Goal: Task Accomplishment & Management: Use online tool/utility

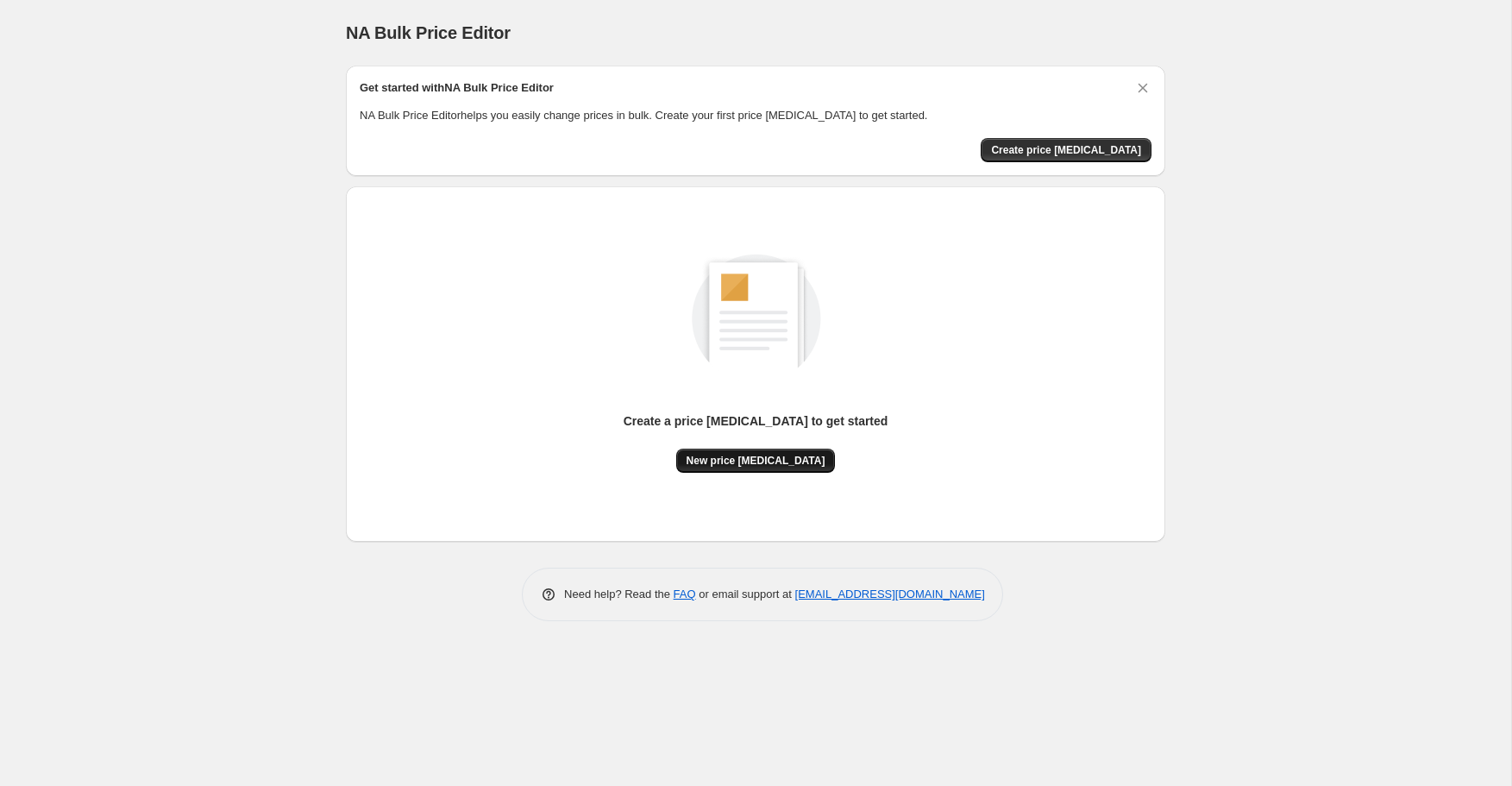
click at [773, 456] on span "New price [MEDICAL_DATA]" at bounding box center [756, 461] width 139 height 14
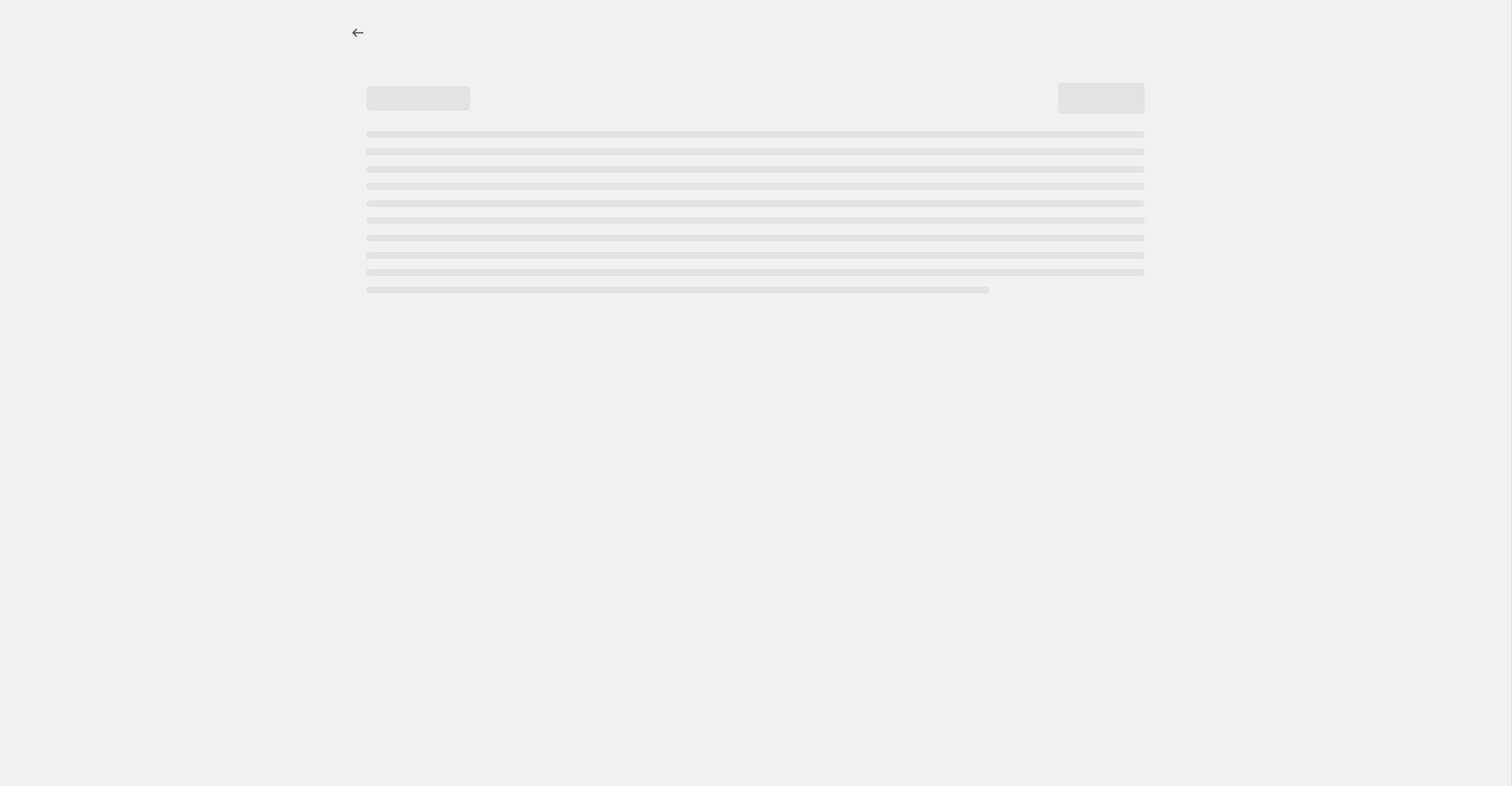
select select "percentage"
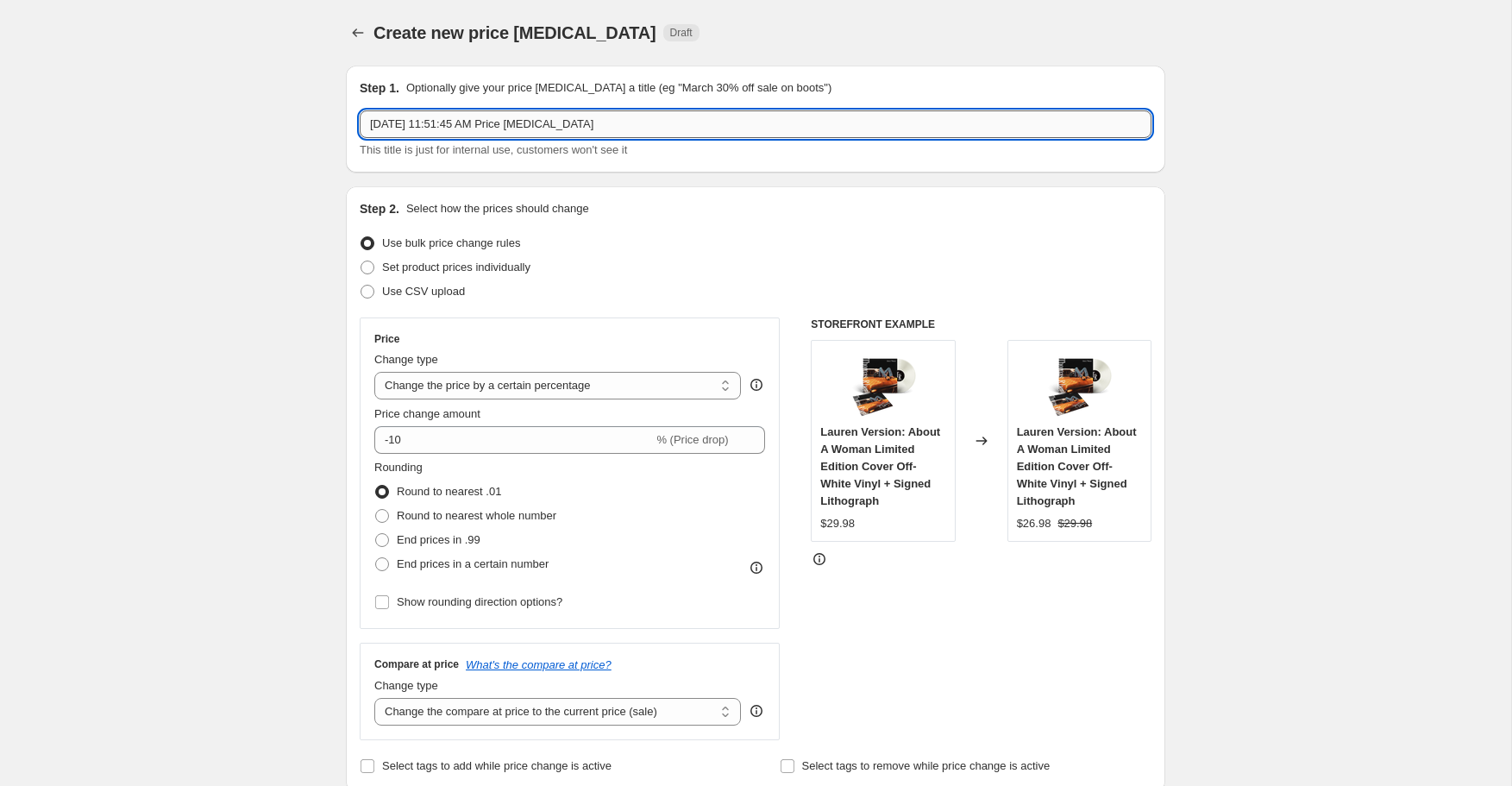
click at [626, 119] on input "Oct 7, 2025, 11:51:45 AM Price change job" at bounding box center [756, 124] width 792 height 28
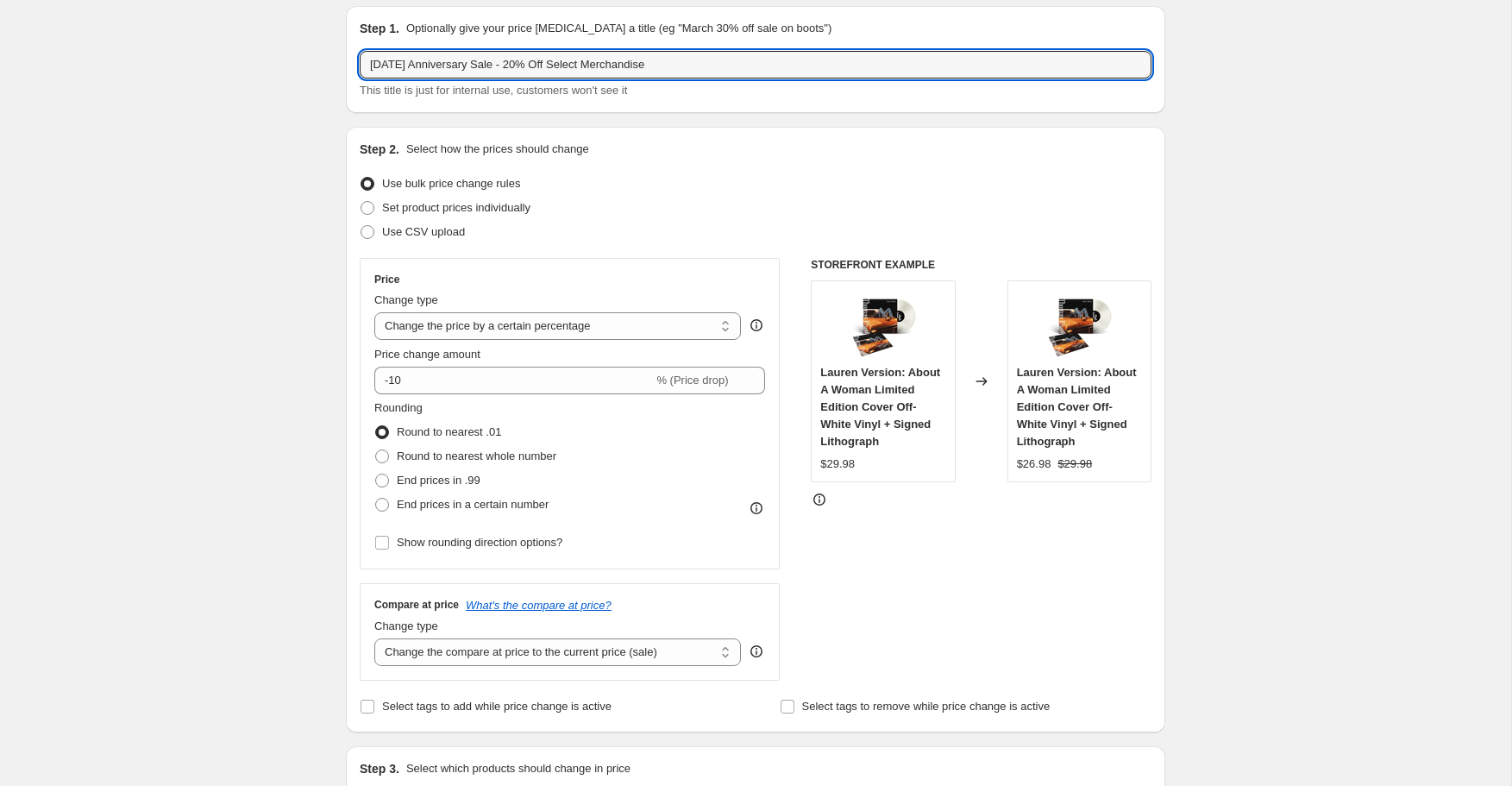
scroll to position [154, 0]
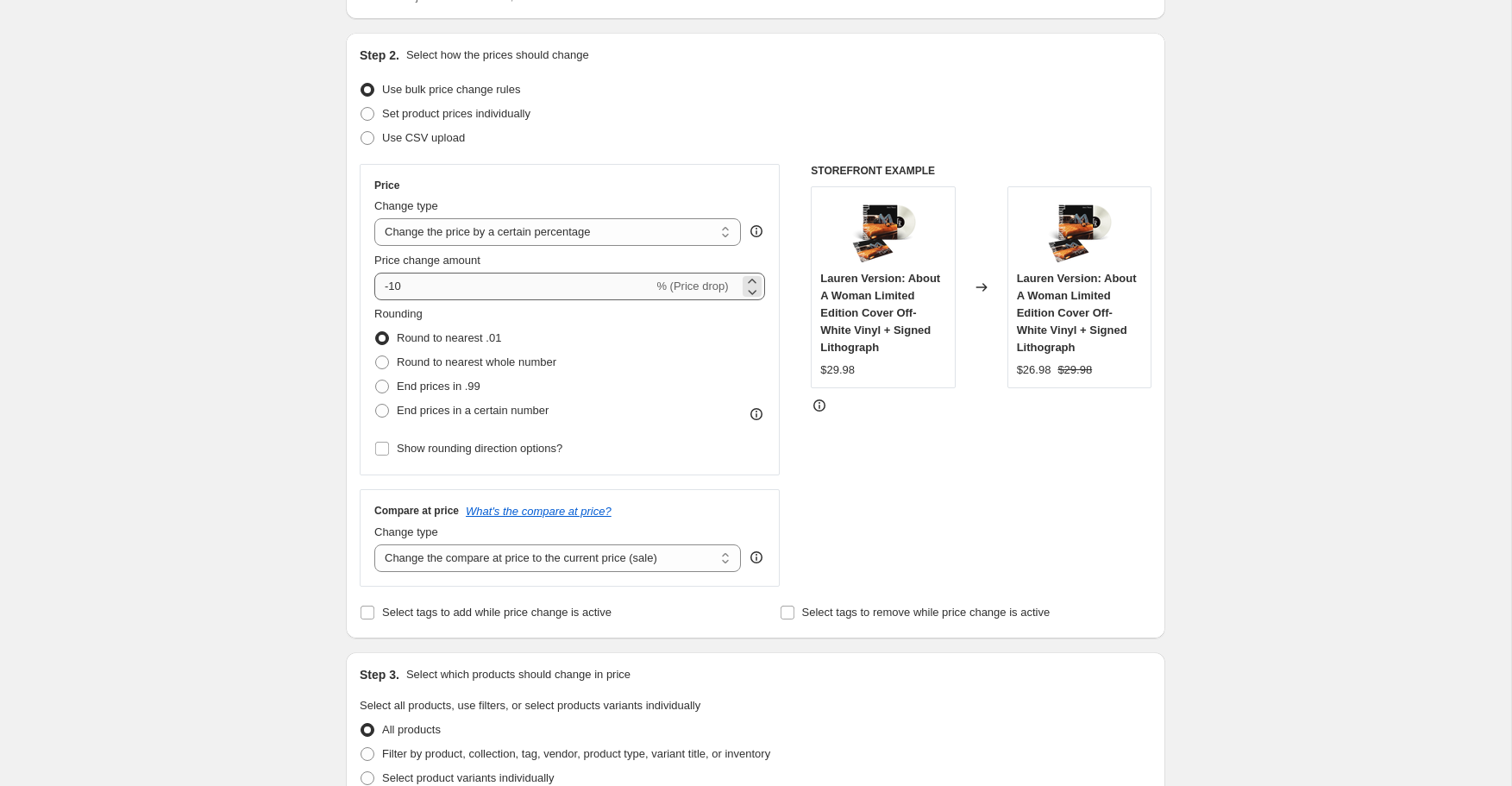
type input "Oct 12 Anniversary Sale - 20% Off Select Merchandise"
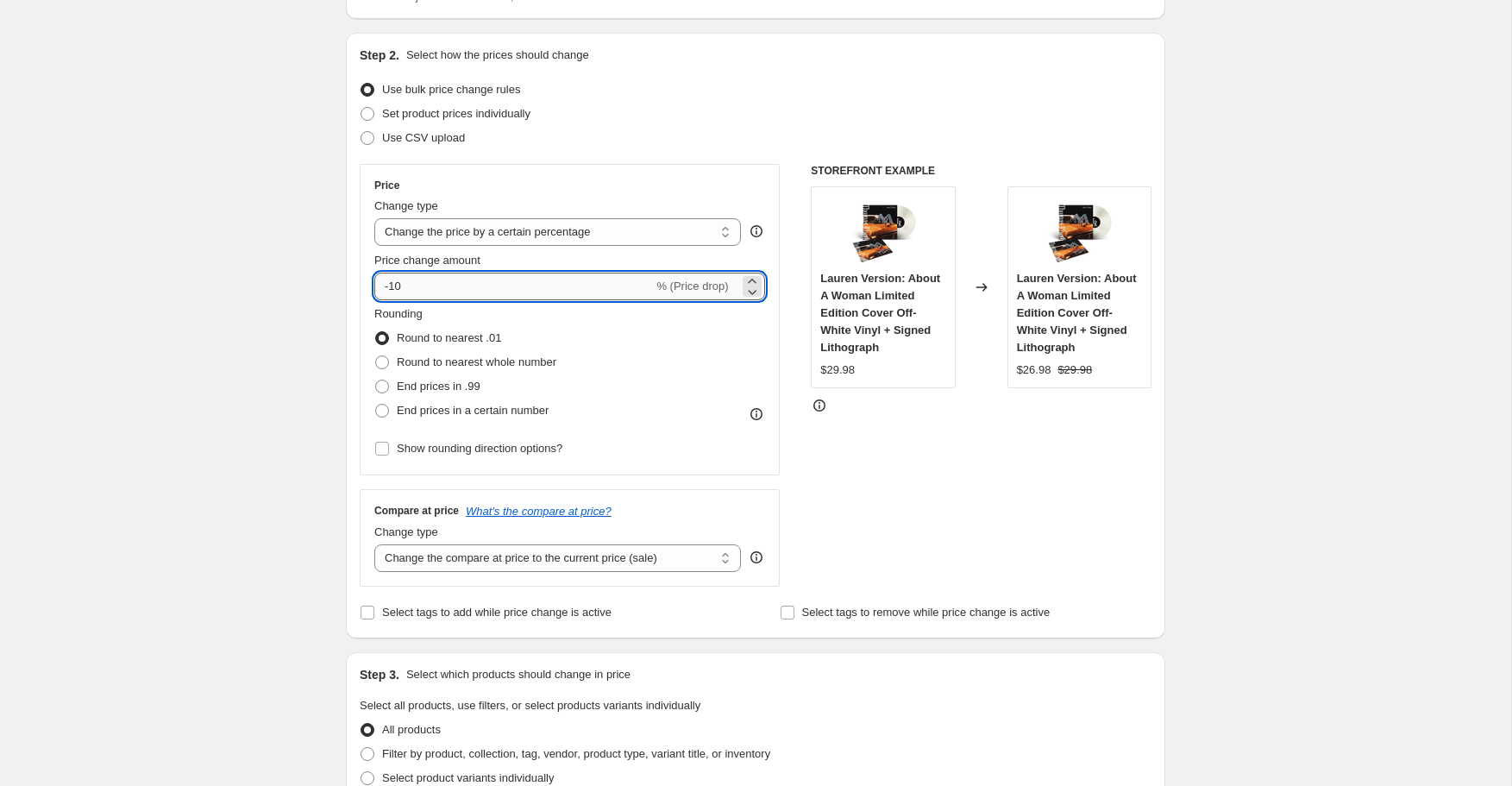
click at [416, 284] on input "-10" at bounding box center [513, 287] width 278 height 28
type input "-1"
type input "-20"
click at [157, 313] on div "Create new price change job. This page is ready Create new price change job Dra…" at bounding box center [756, 711] width 1511 height 1729
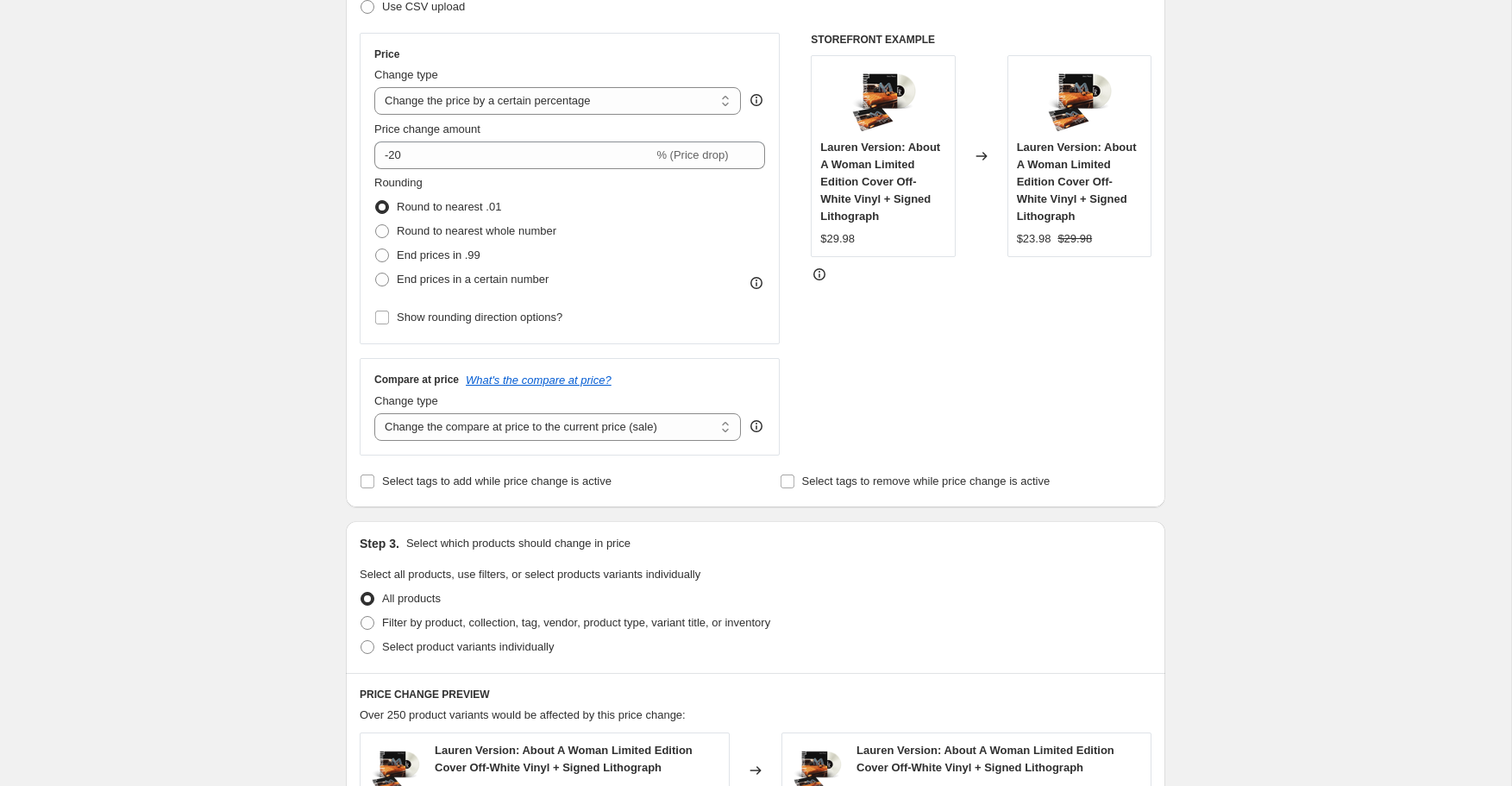
scroll to position [284, 0]
click at [604, 428] on select "Change the compare at price to the current price (sale) Change the compare at p…" at bounding box center [558, 428] width 366 height 28
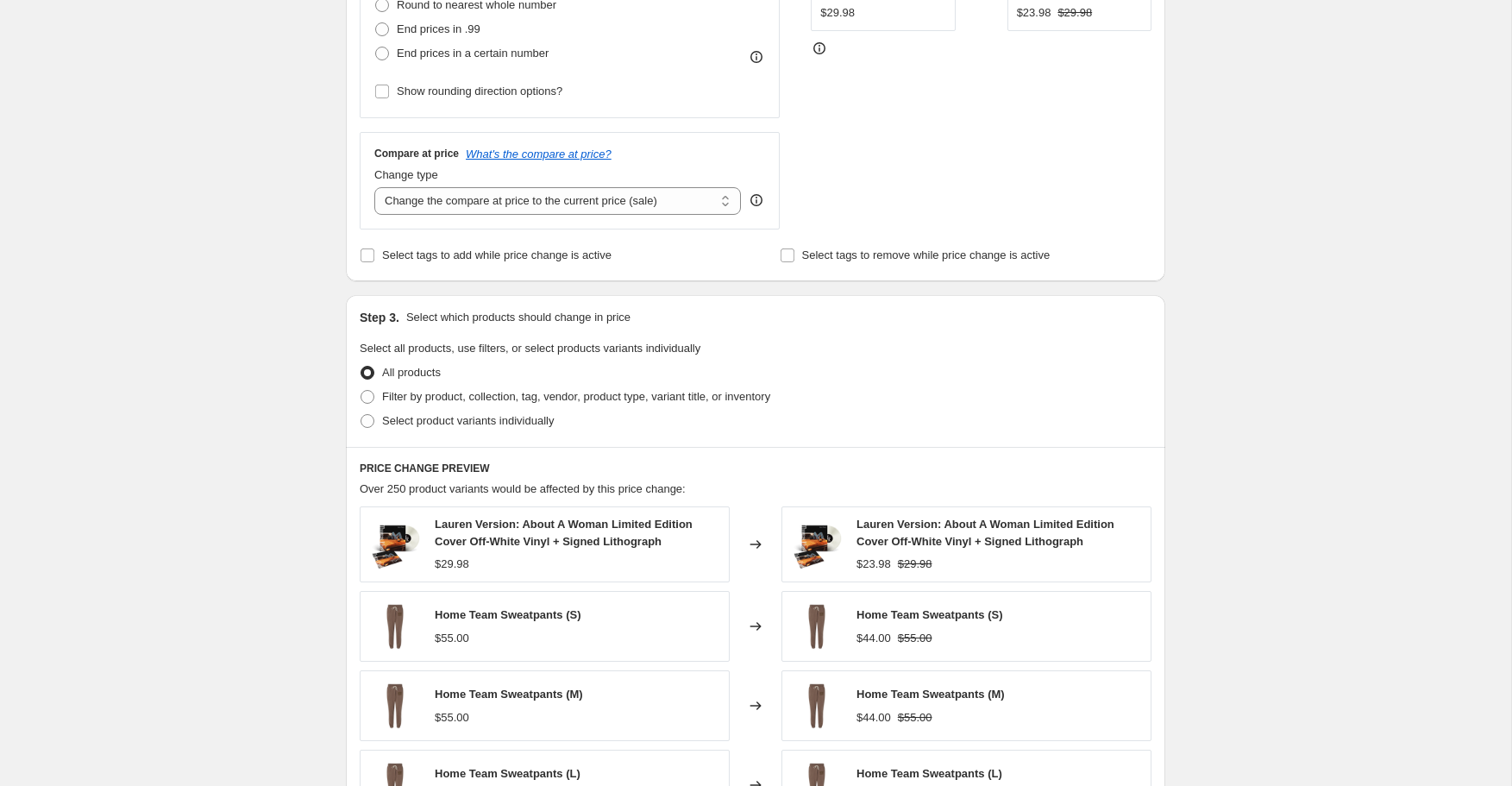
scroll to position [543, 0]
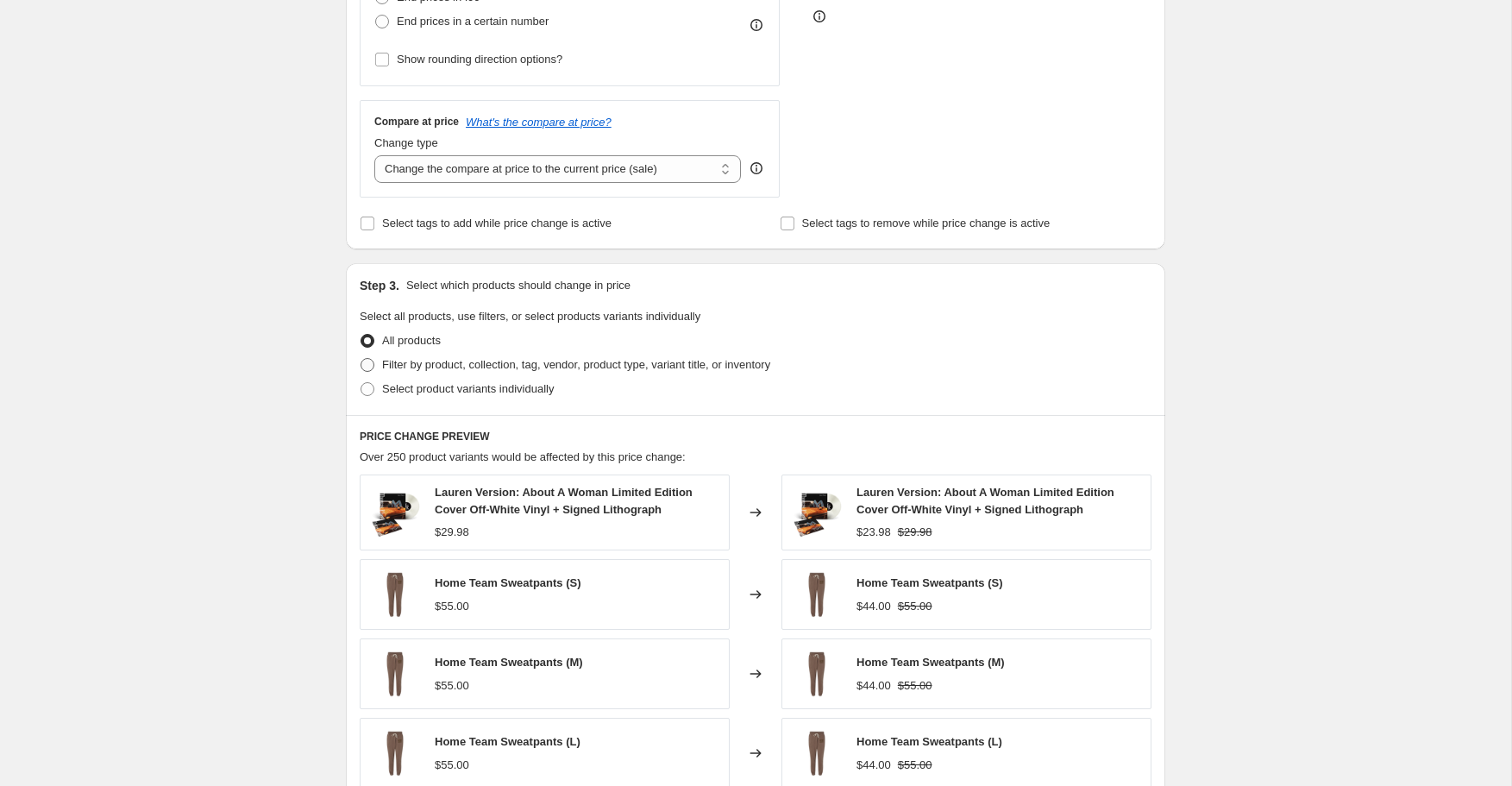
click at [374, 366] on span at bounding box center [367, 364] width 14 height 14
click at [362, 359] on input "Filter by product, collection, tag, vendor, product type, variant title, or inv…" at bounding box center [361, 358] width 1 height 1
radio input "true"
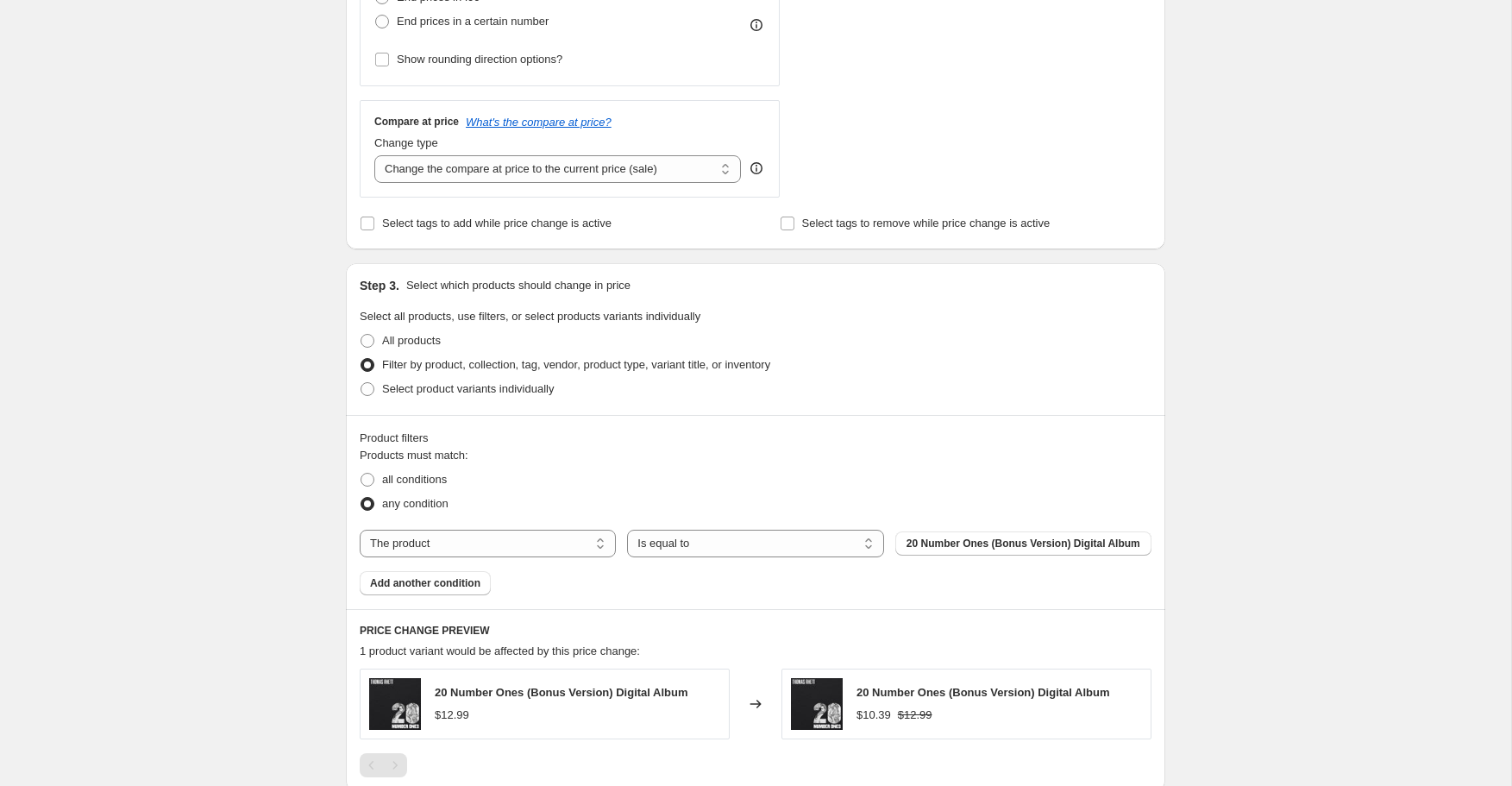
click at [523, 533] on div "The product The product's collection The product's tag The product's vendor The…" at bounding box center [756, 544] width 792 height 28
click at [517, 542] on select "The product The product's collection The product's tag The product's vendor The…" at bounding box center [487, 544] width 256 height 28
select select "collection"
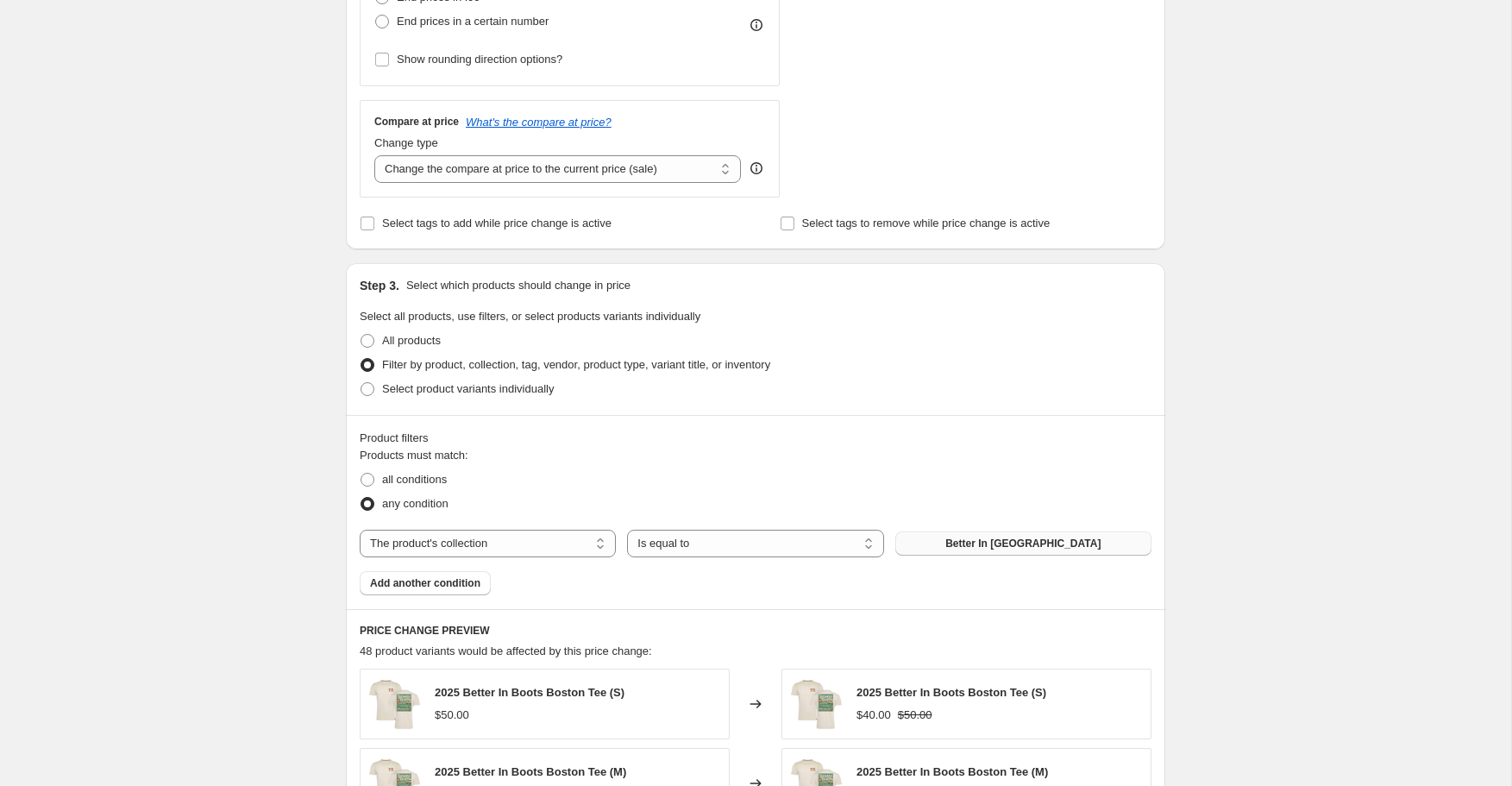
click at [1020, 545] on span "Better In Boston" at bounding box center [1023, 543] width 155 height 14
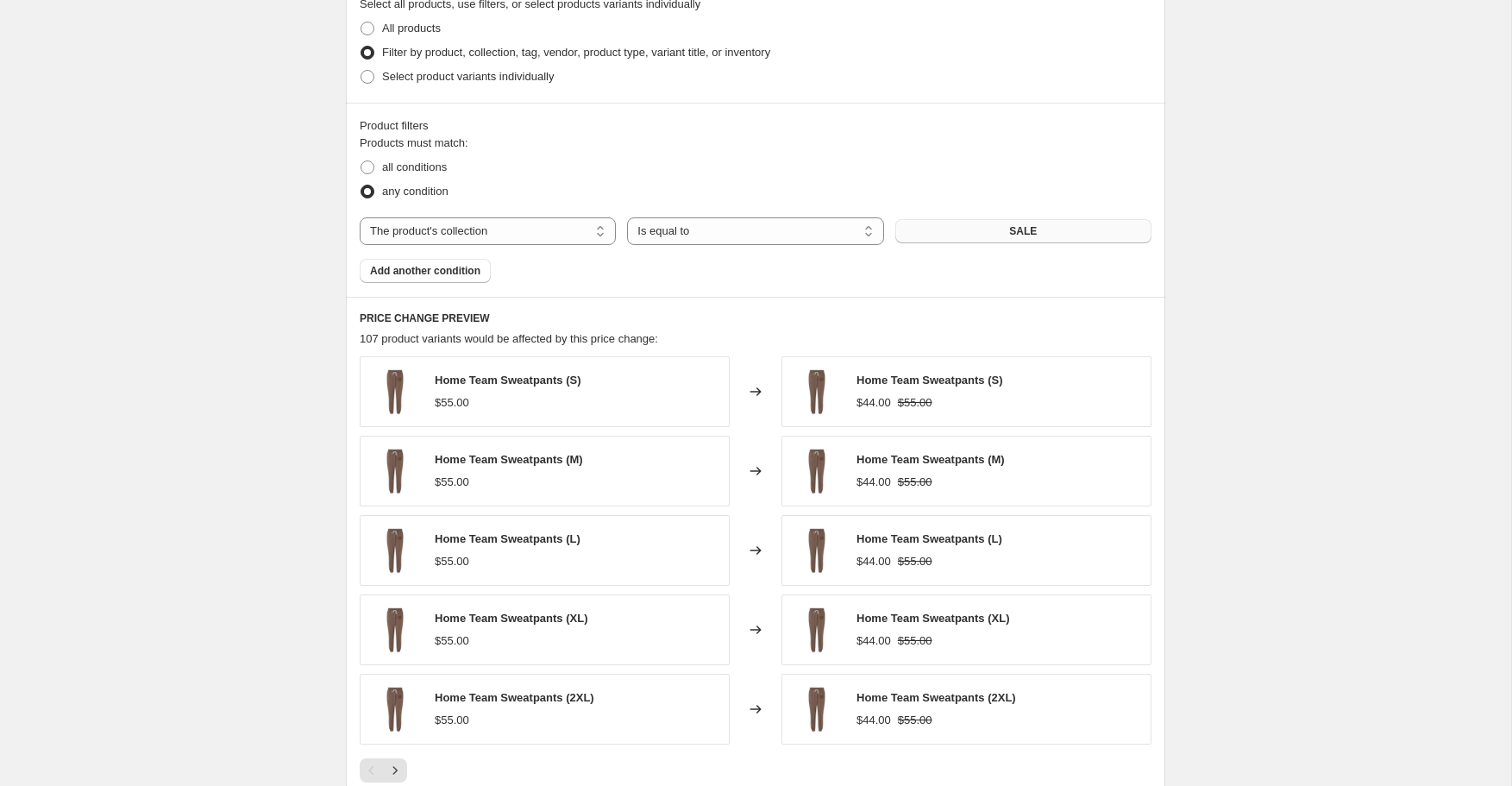
scroll to position [1132, 0]
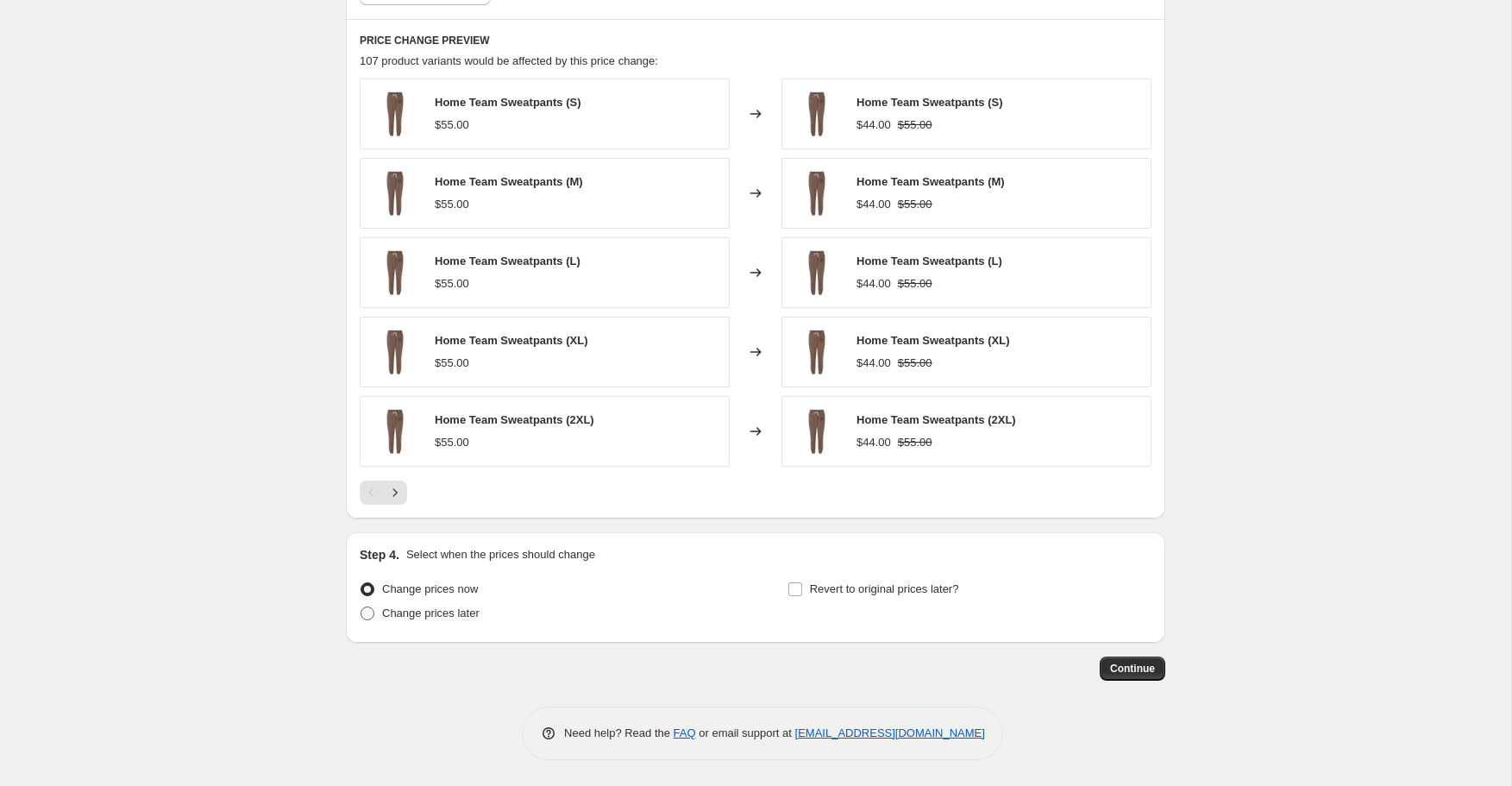
click at [441, 616] on span "Change prices later" at bounding box center [430, 613] width 97 height 13
click at [362, 608] on input "Change prices later" at bounding box center [361, 607] width 1 height 1
radio input "true"
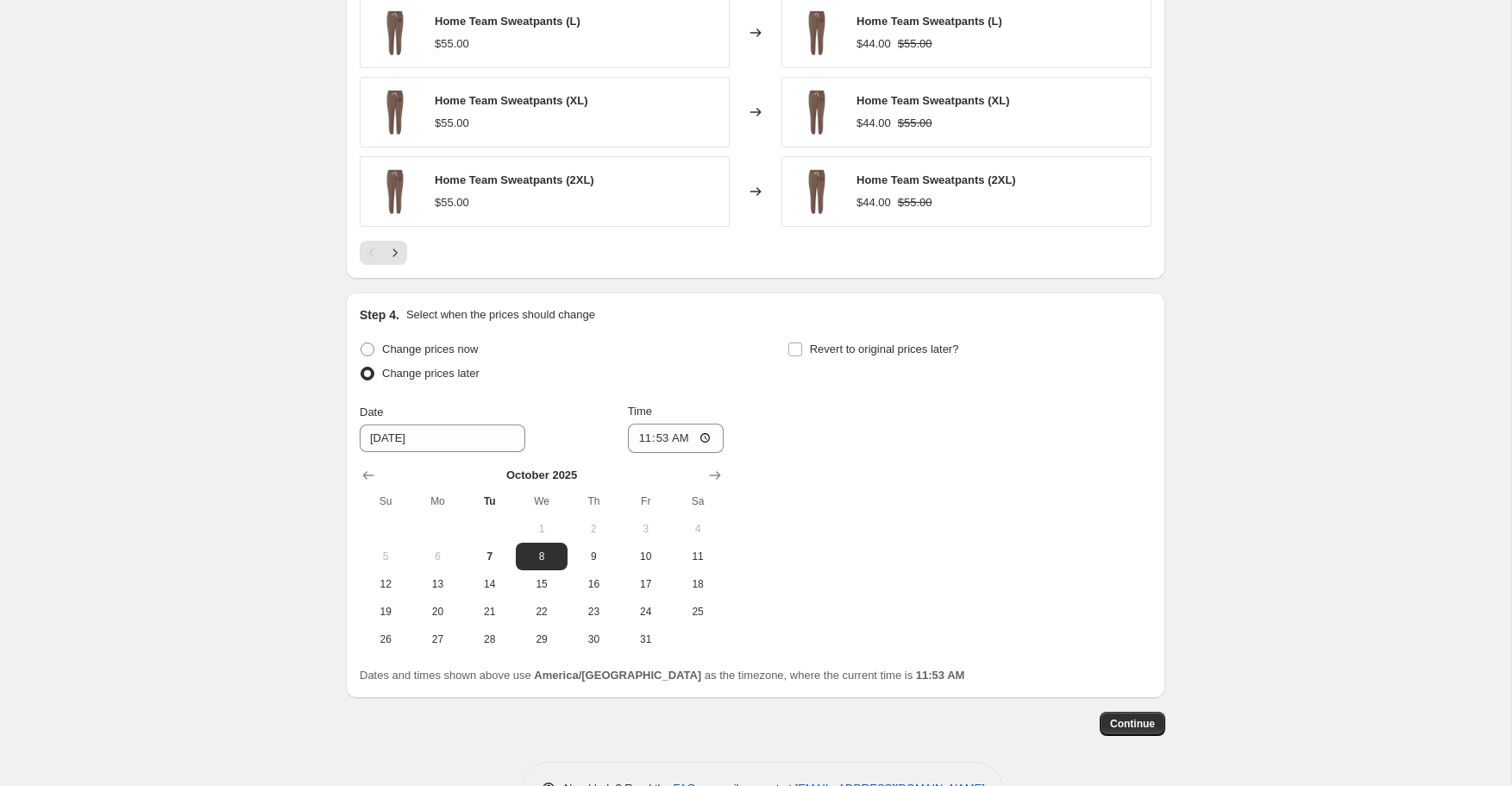
scroll to position [1378, 0]
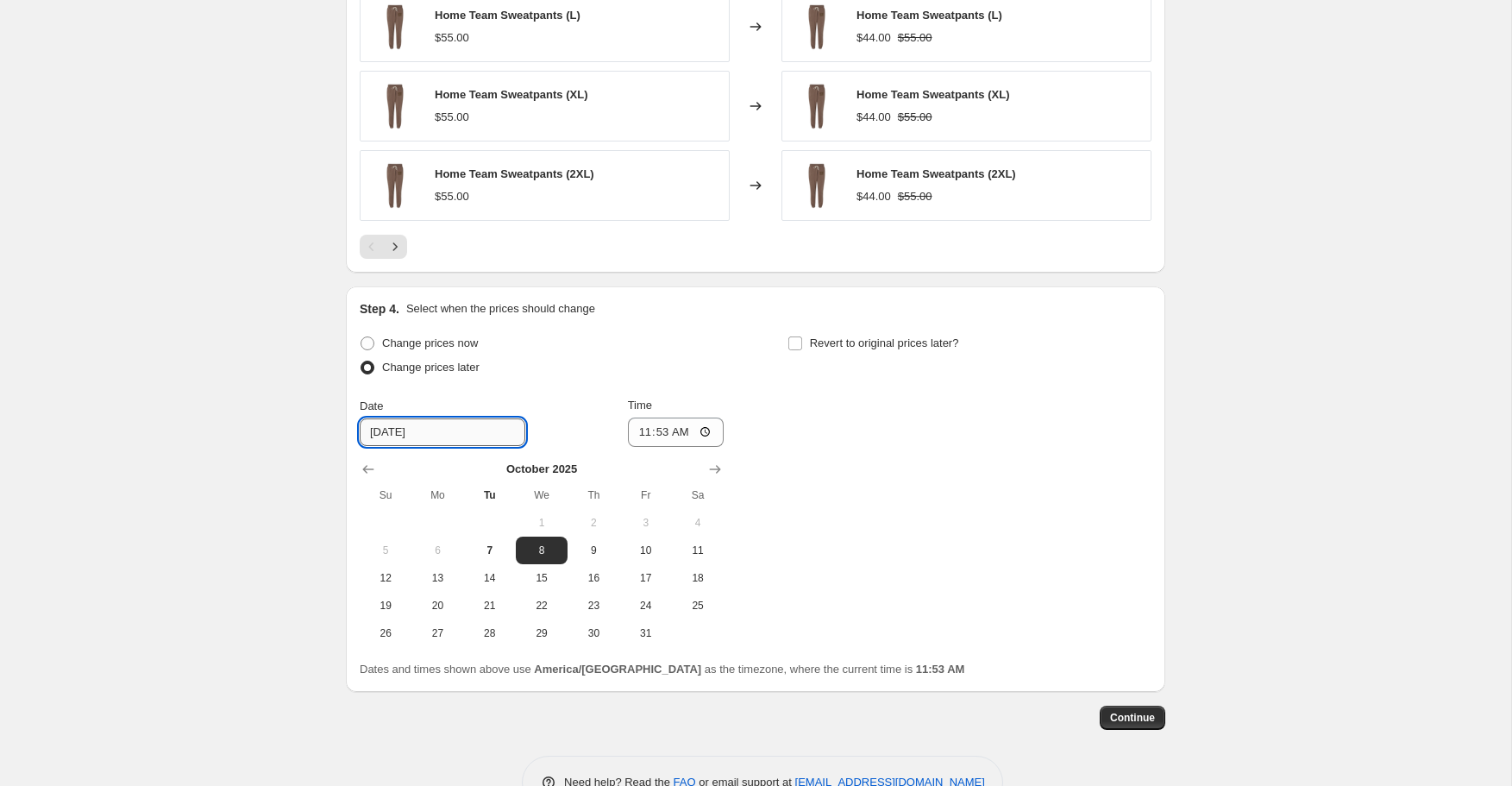
click at [431, 427] on input "10/8/2025" at bounding box center [442, 432] width 166 height 28
click at [387, 575] on span "12" at bounding box center [385, 577] width 38 height 14
type input "10/12/2025"
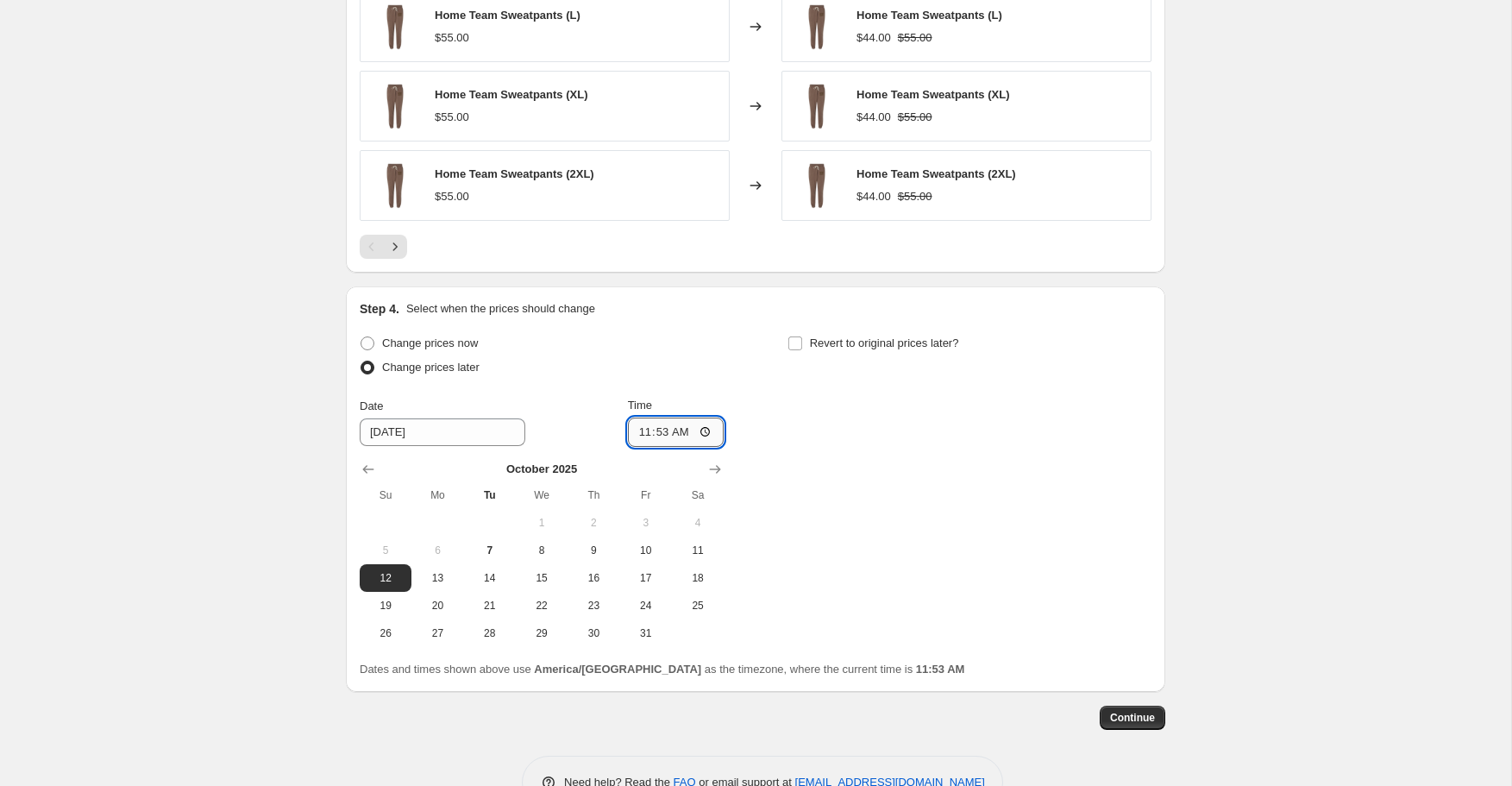
click at [663, 432] on input "11:53" at bounding box center [676, 432] width 96 height 30
click at [695, 432] on input "11:53" at bounding box center [676, 432] width 96 height 30
click at [706, 429] on input "11:53" at bounding box center [676, 432] width 96 height 30
type input "22:00"
click at [964, 496] on div "Change prices now Change prices later Date 10/12/2025 Time 22:00 October 2025 S…" at bounding box center [756, 488] width 792 height 315
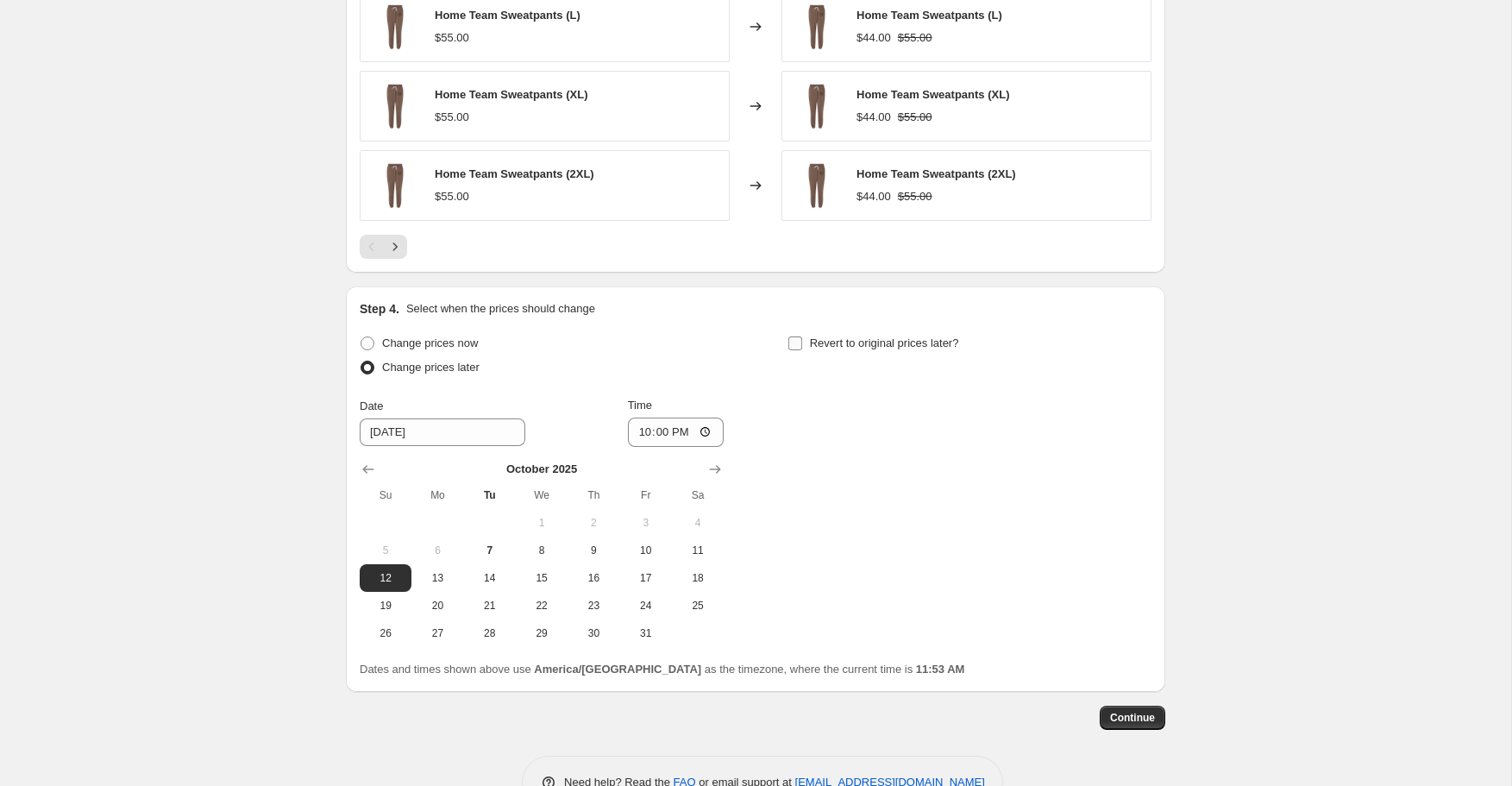
click at [801, 342] on input "Revert to original prices later?" at bounding box center [794, 343] width 14 height 14
checkbox input "true"
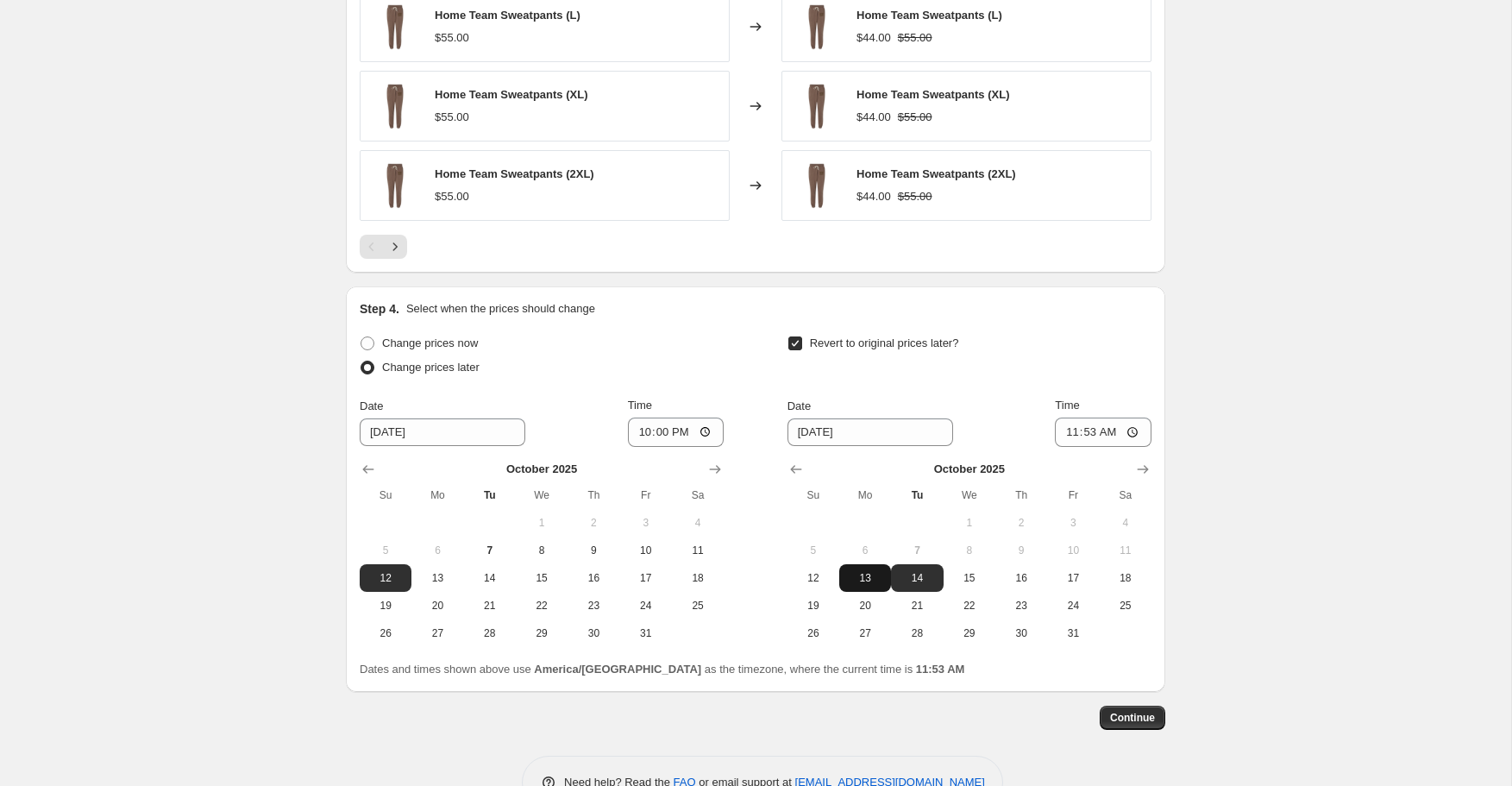
click at [854, 586] on button "13" at bounding box center [865, 578] width 52 height 28
type input "10/13/2025"
click at [1082, 435] on input "11:53" at bounding box center [1103, 432] width 96 height 30
click at [1069, 434] on input "11:53" at bounding box center [1103, 432] width 96 height 30
click at [1137, 428] on input "11:53" at bounding box center [1103, 432] width 96 height 30
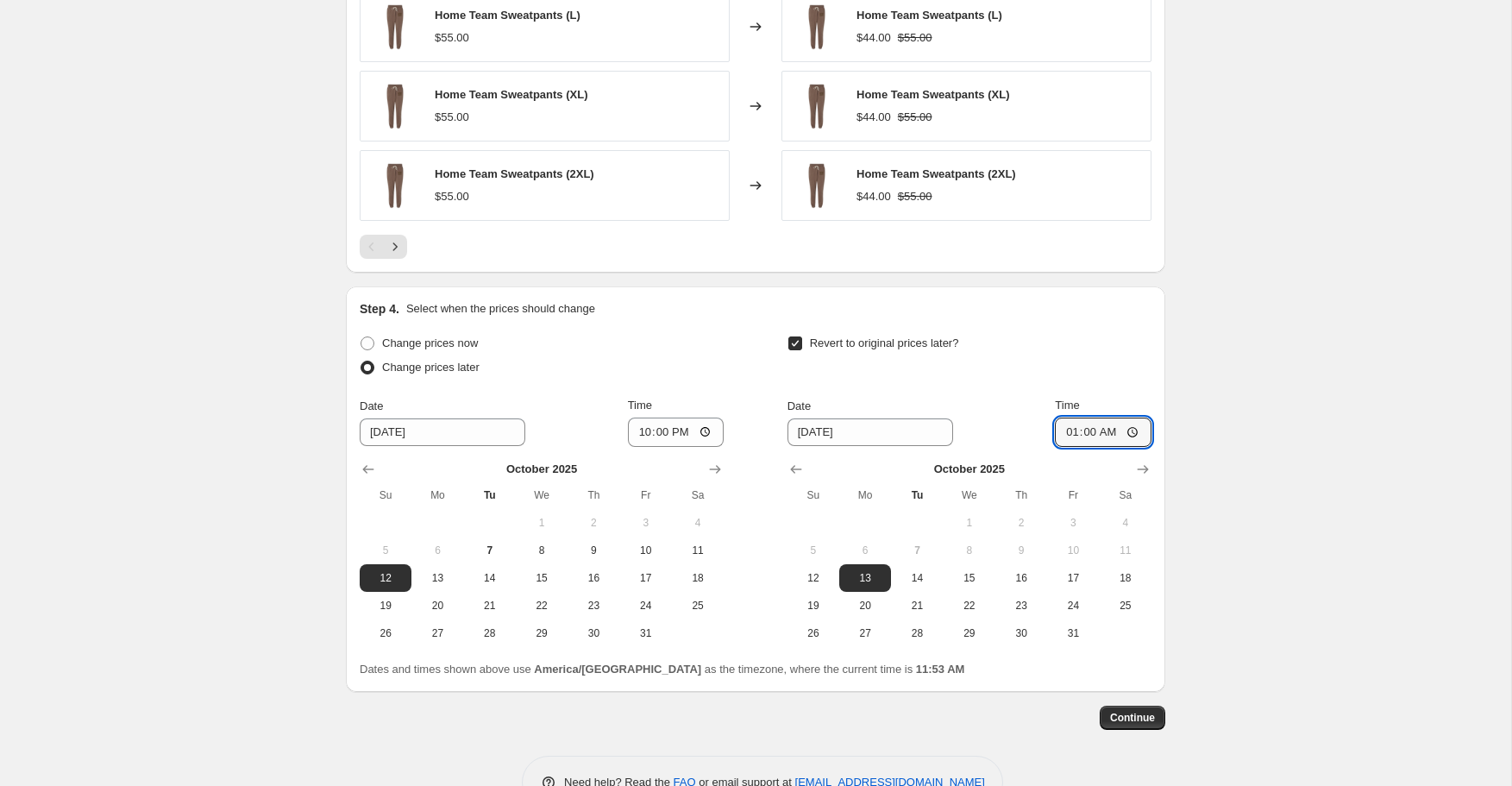
type input "01:00"
click at [1143, 718] on span "Continue" at bounding box center [1132, 717] width 44 height 14
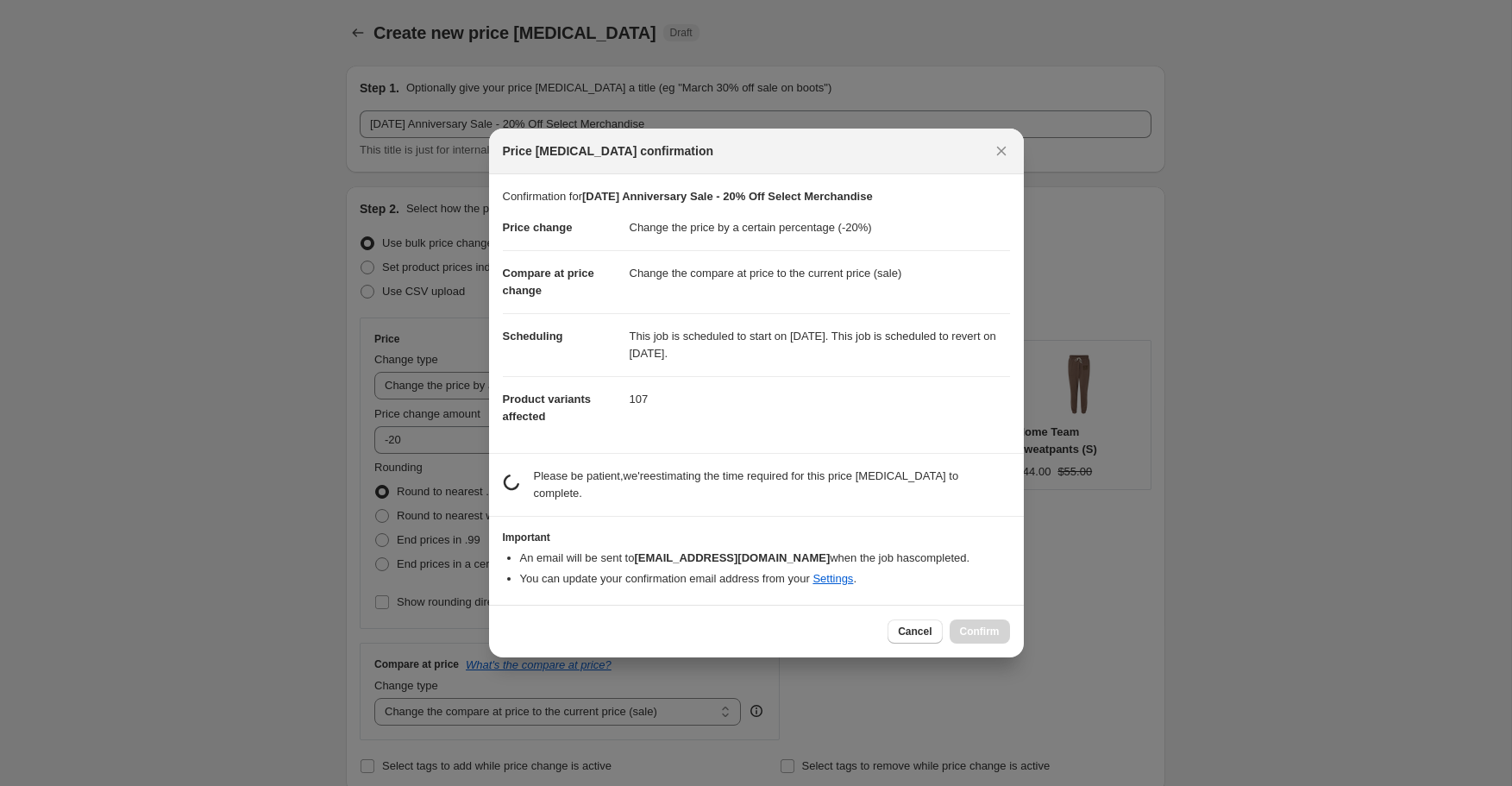
scroll to position [0, 0]
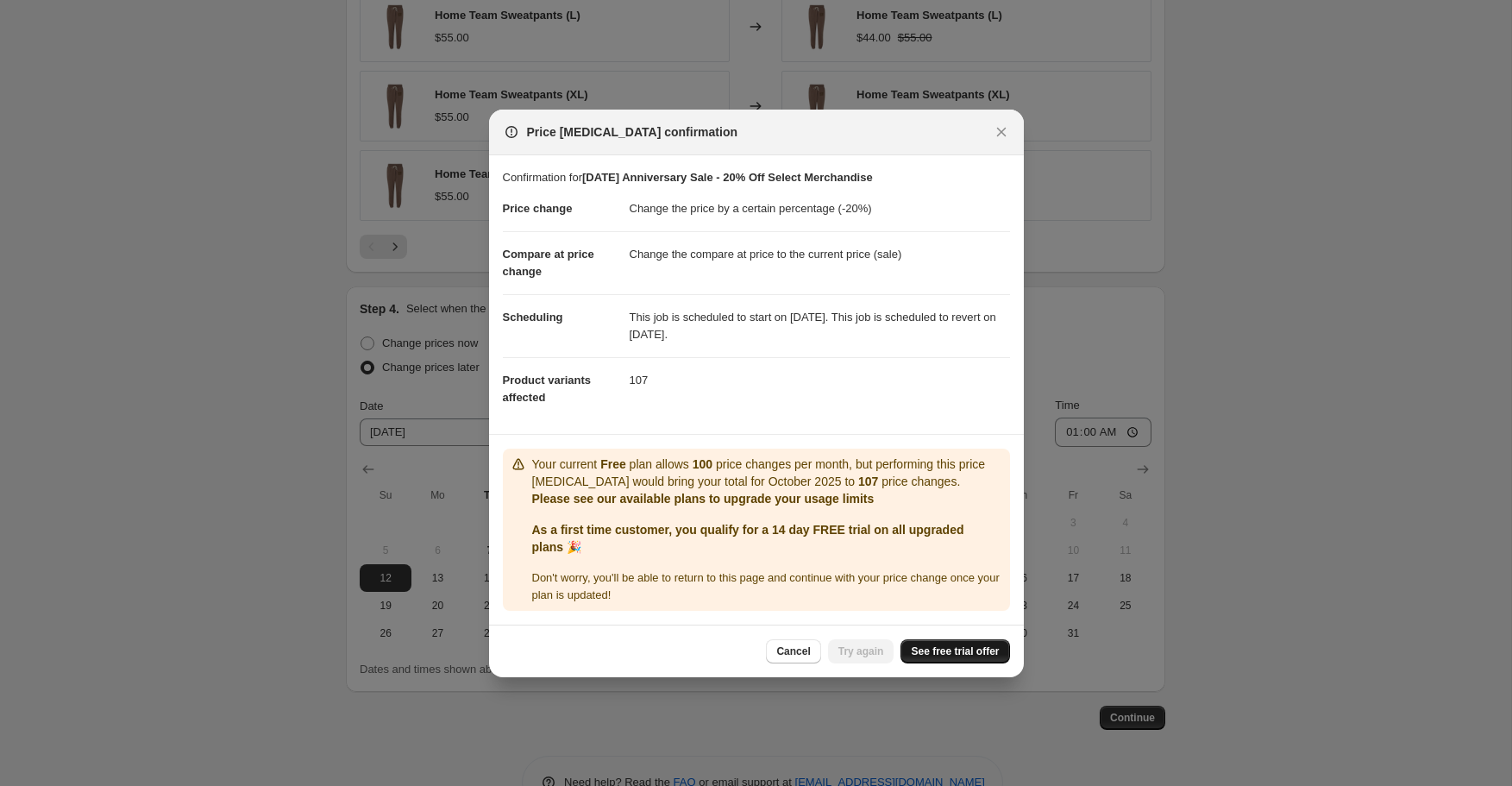
click at [965, 652] on span "See free trial offer" at bounding box center [954, 651] width 88 height 14
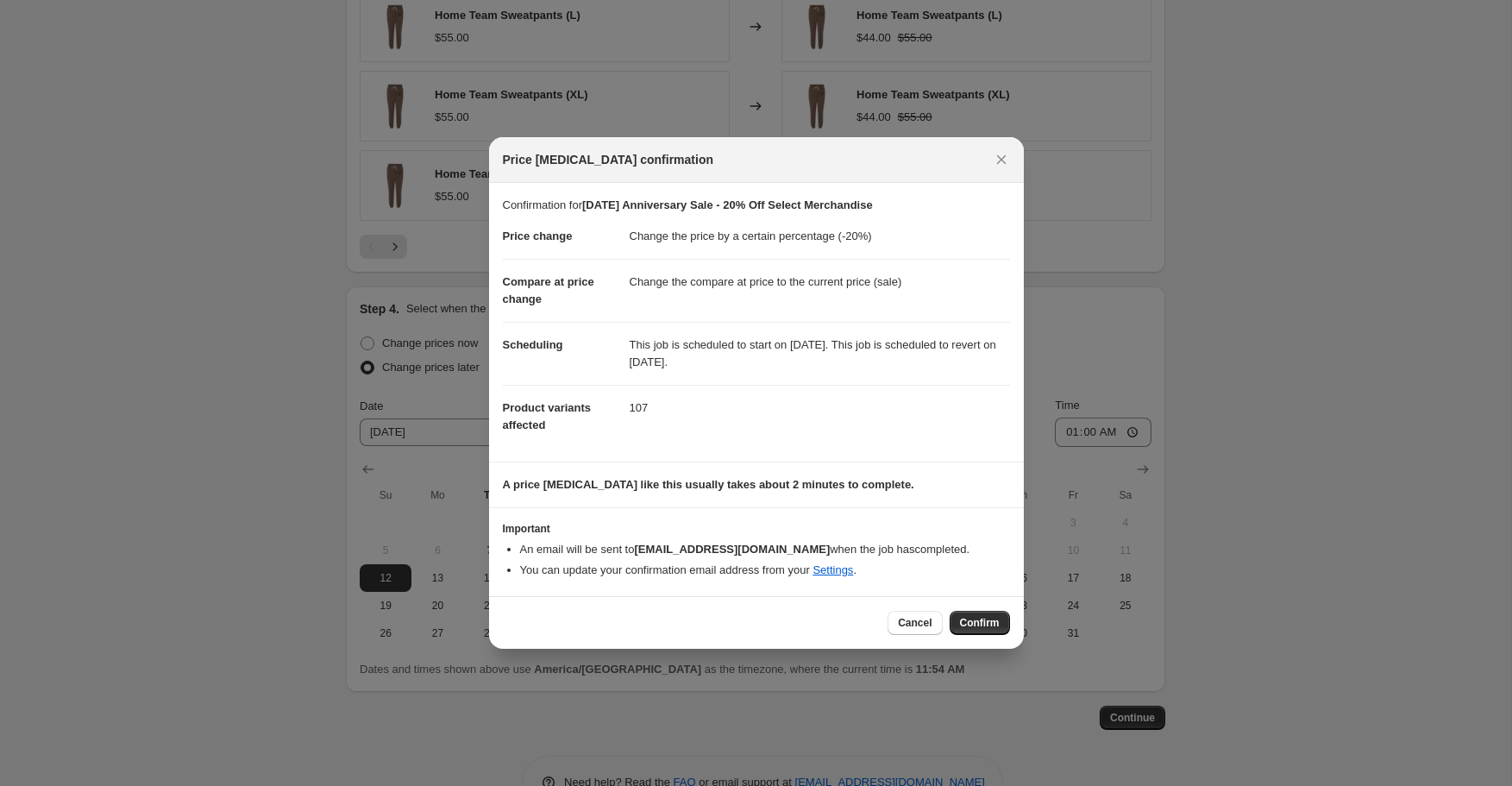
drag, startPoint x: 625, startPoint y: 343, endPoint x: 884, endPoint y: 374, distance: 260.8
click at [883, 374] on dl "Price change Change the price by a certain percentage (-20%) Compare at price c…" at bounding box center [756, 330] width 507 height 234
click at [896, 361] on dd "This job is scheduled to start on October 12, 2025. This job is scheduled to re…" at bounding box center [819, 353] width 380 height 63
click at [924, 622] on span "Cancel" at bounding box center [915, 622] width 33 height 14
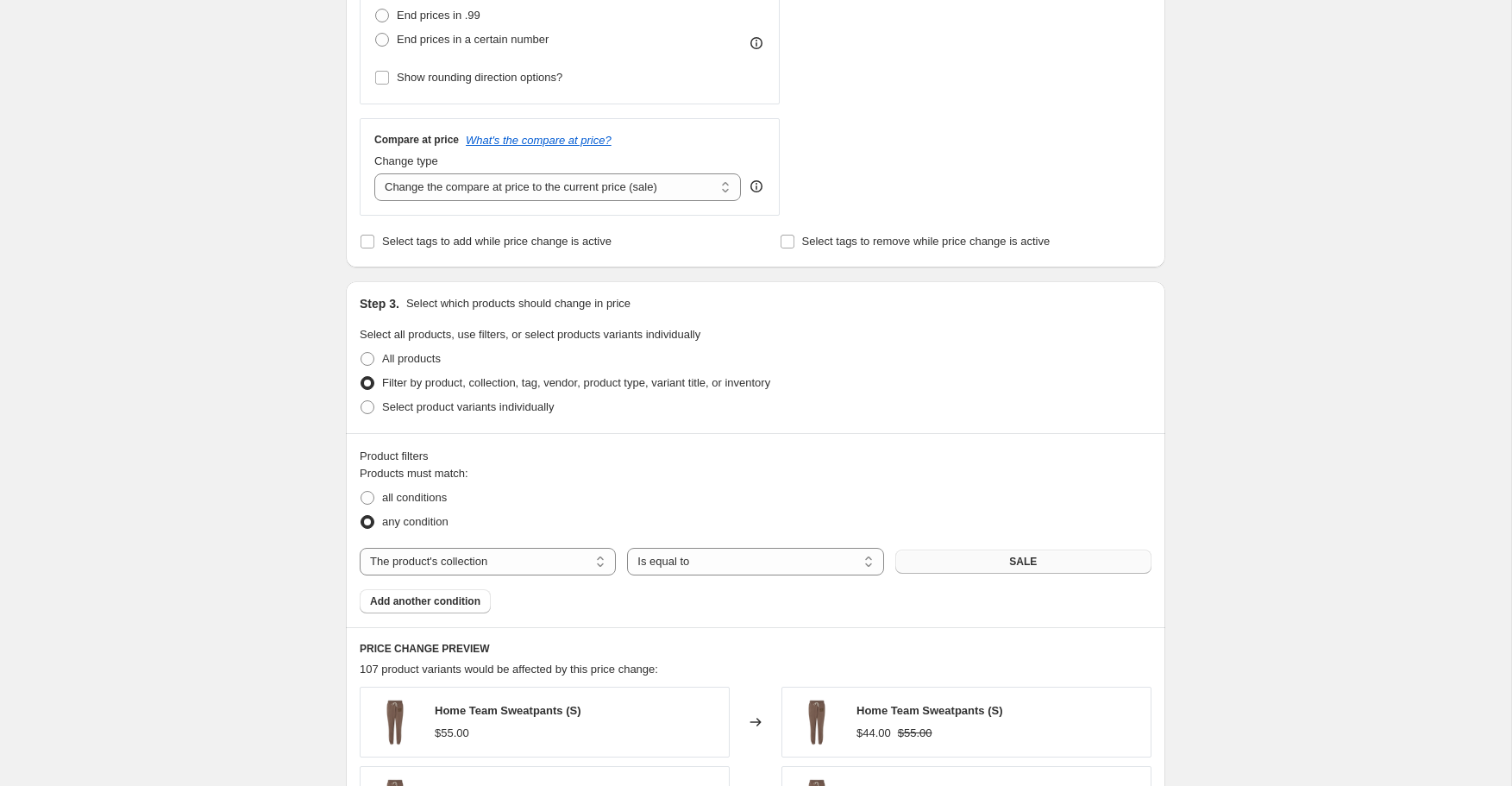
scroll to position [596, 0]
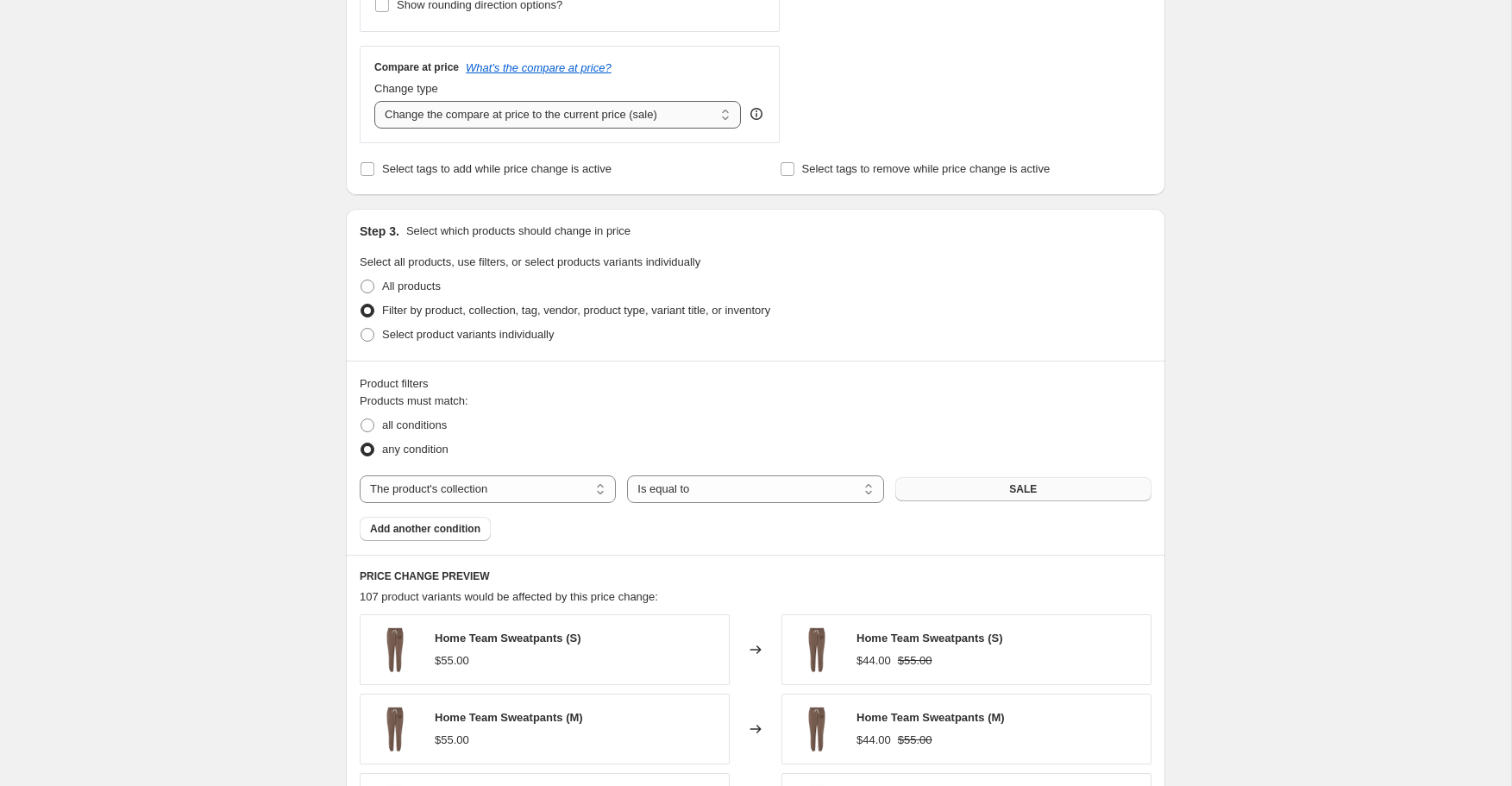
click at [570, 106] on select "Change the compare at price to the current price (sale) Change the compare at p…" at bounding box center [558, 115] width 366 height 28
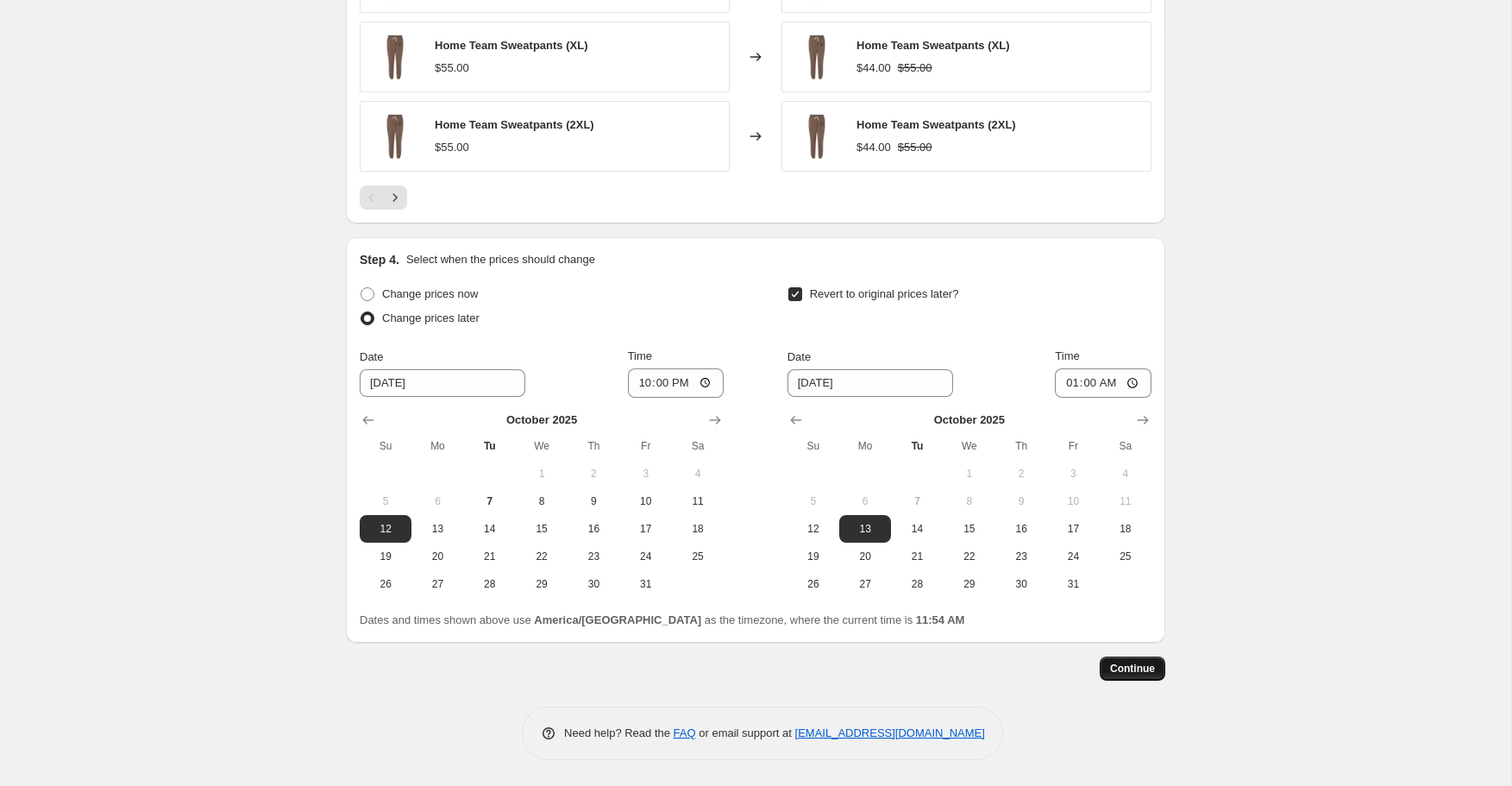
click at [1144, 670] on span "Continue" at bounding box center [1132, 668] width 44 height 14
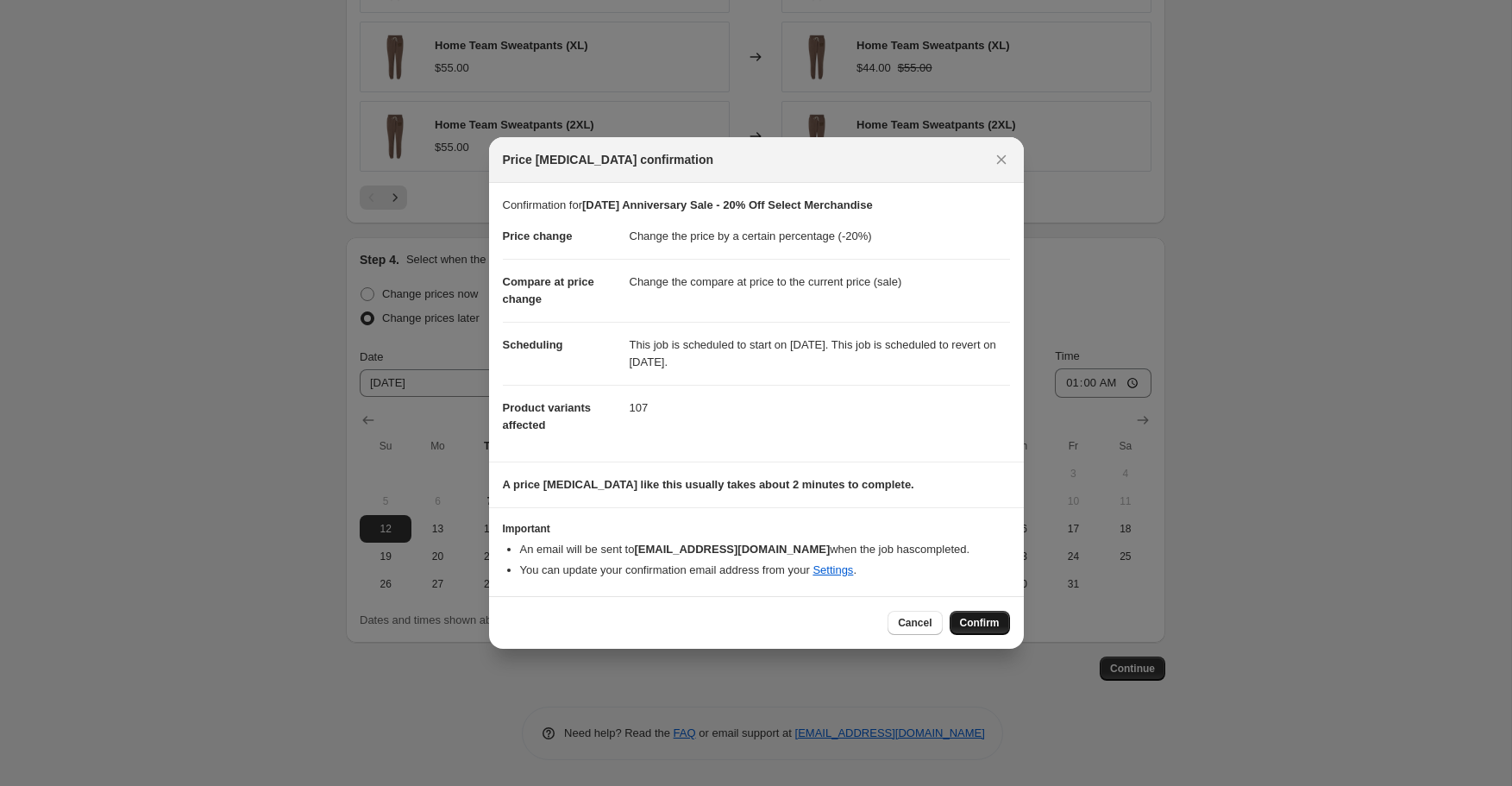
click at [981, 625] on span "Confirm" at bounding box center [979, 622] width 40 height 14
type input "Oct 12 Anniversary Sale - 20% Off Select Merchandise"
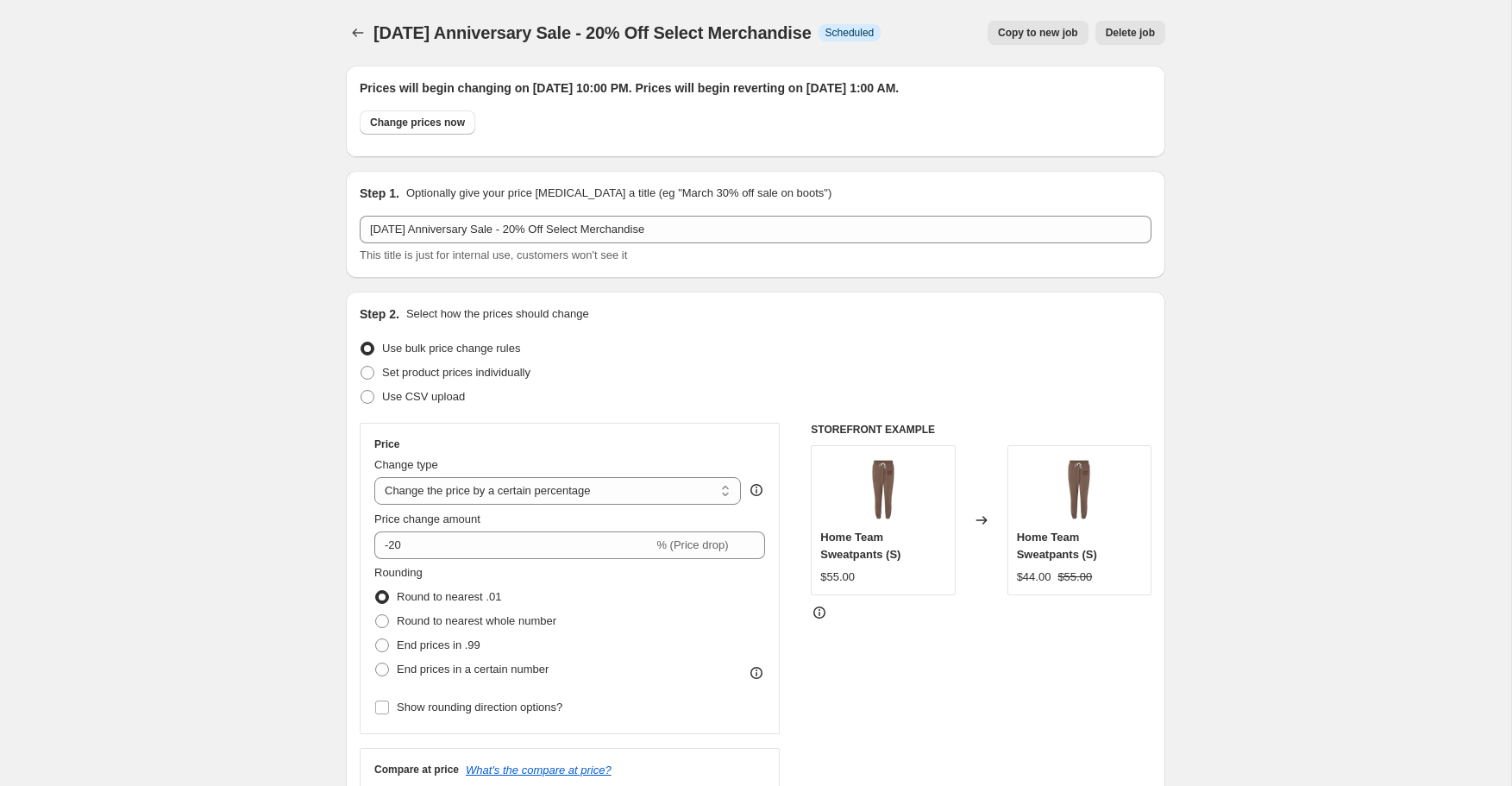
click at [385, 23] on span "Oct 12 Anniversary Sale - 20% Off Select Merchandise" at bounding box center [593, 32] width 438 height 19
click at [363, 26] on icon "Price change jobs" at bounding box center [358, 32] width 18 height 18
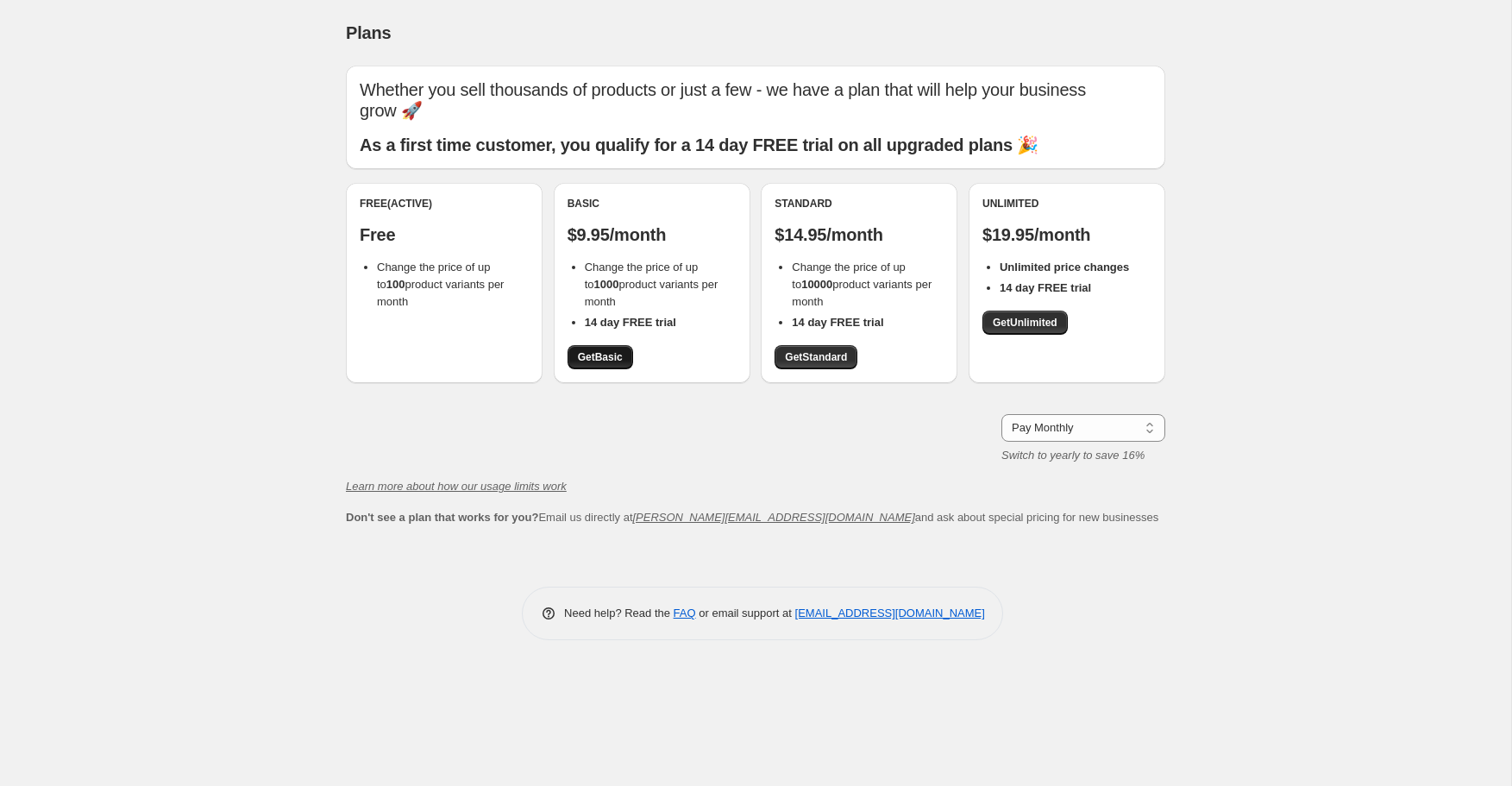
click at [609, 350] on span "Get Basic" at bounding box center [600, 357] width 44 height 14
